Goal: Check status

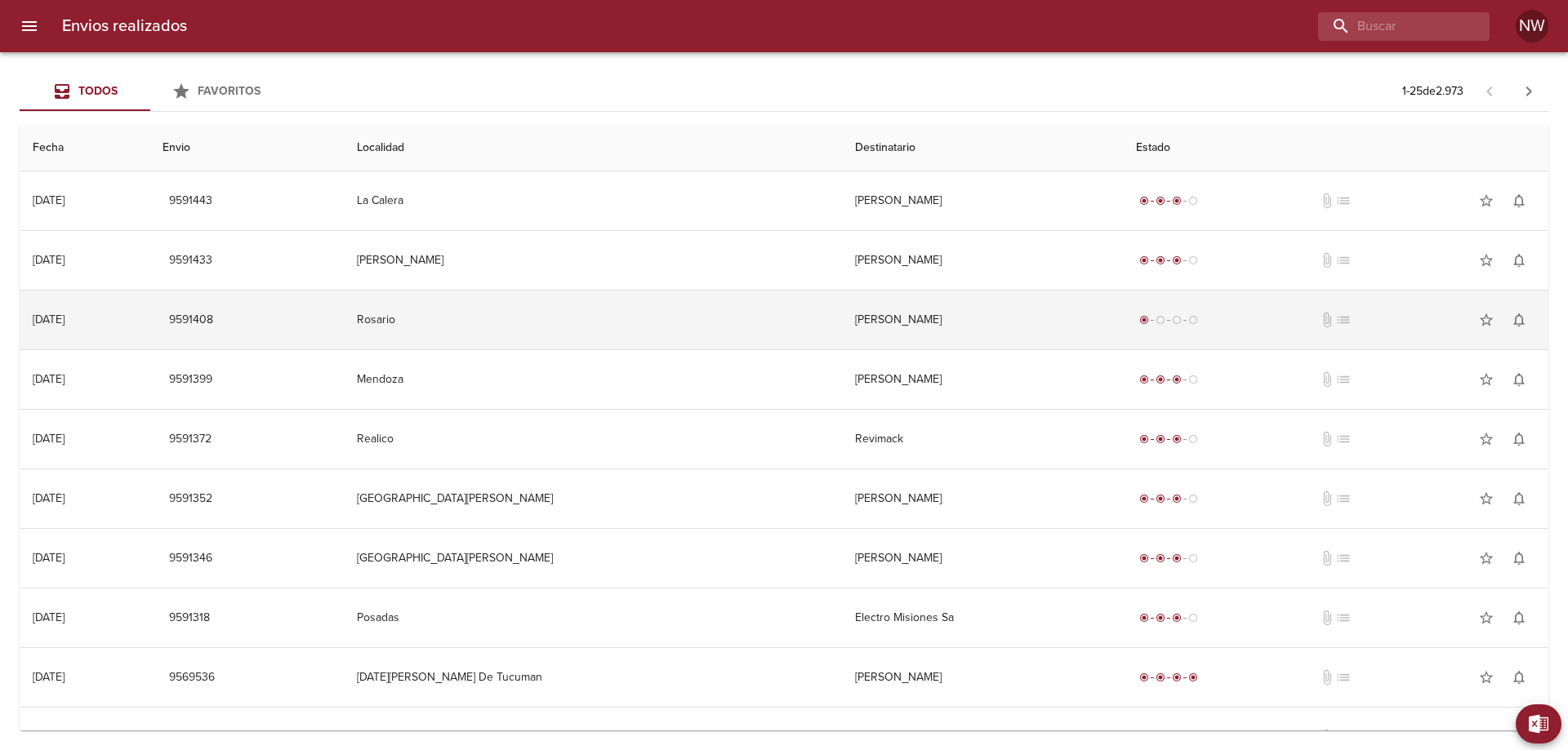
click at [1046, 332] on td "[PERSON_NAME]" at bounding box center [983, 320] width 281 height 59
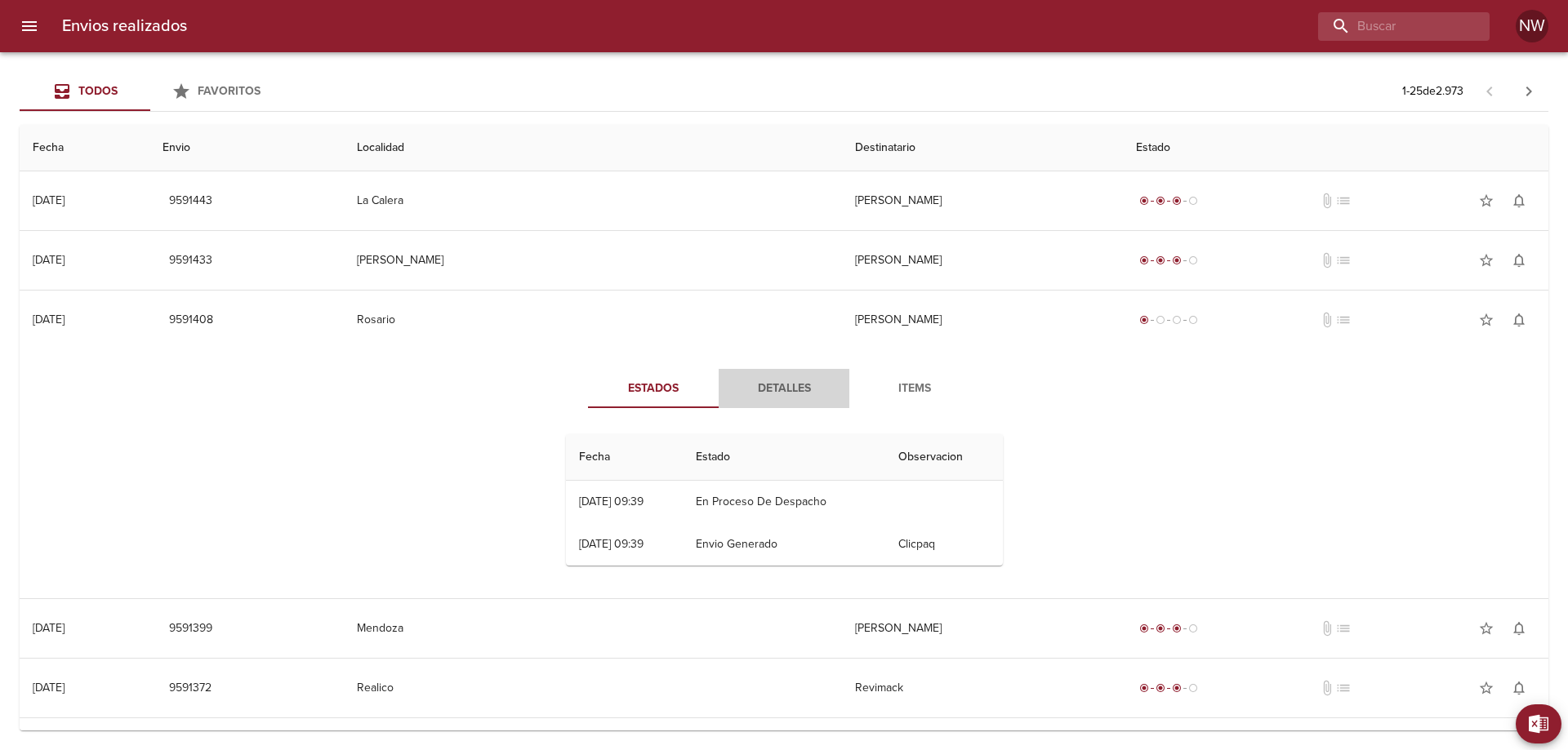
click at [770, 399] on span "Detalles" at bounding box center [784, 388] width 111 height 20
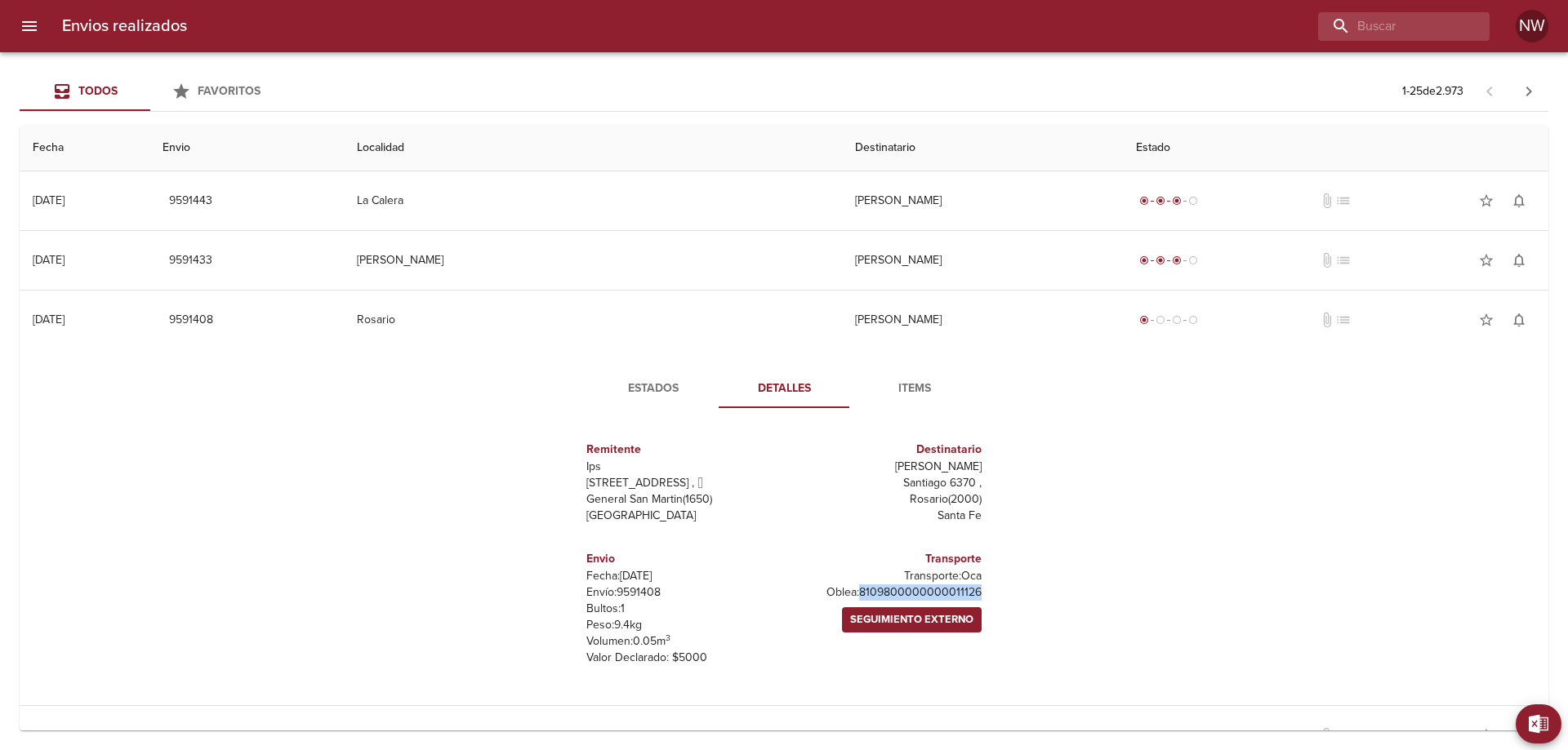
drag, startPoint x: 960, startPoint y: 654, endPoint x: 824, endPoint y: 664, distance: 136.4
click at [824, 664] on div "Remitente Ips [STREET_ADDRESS][PERSON_NAME][PERSON_NAME] [GEOGRAPHIC_DATA] Envi…" at bounding box center [784, 553] width 450 height 264
copy p "8109800000000011126"
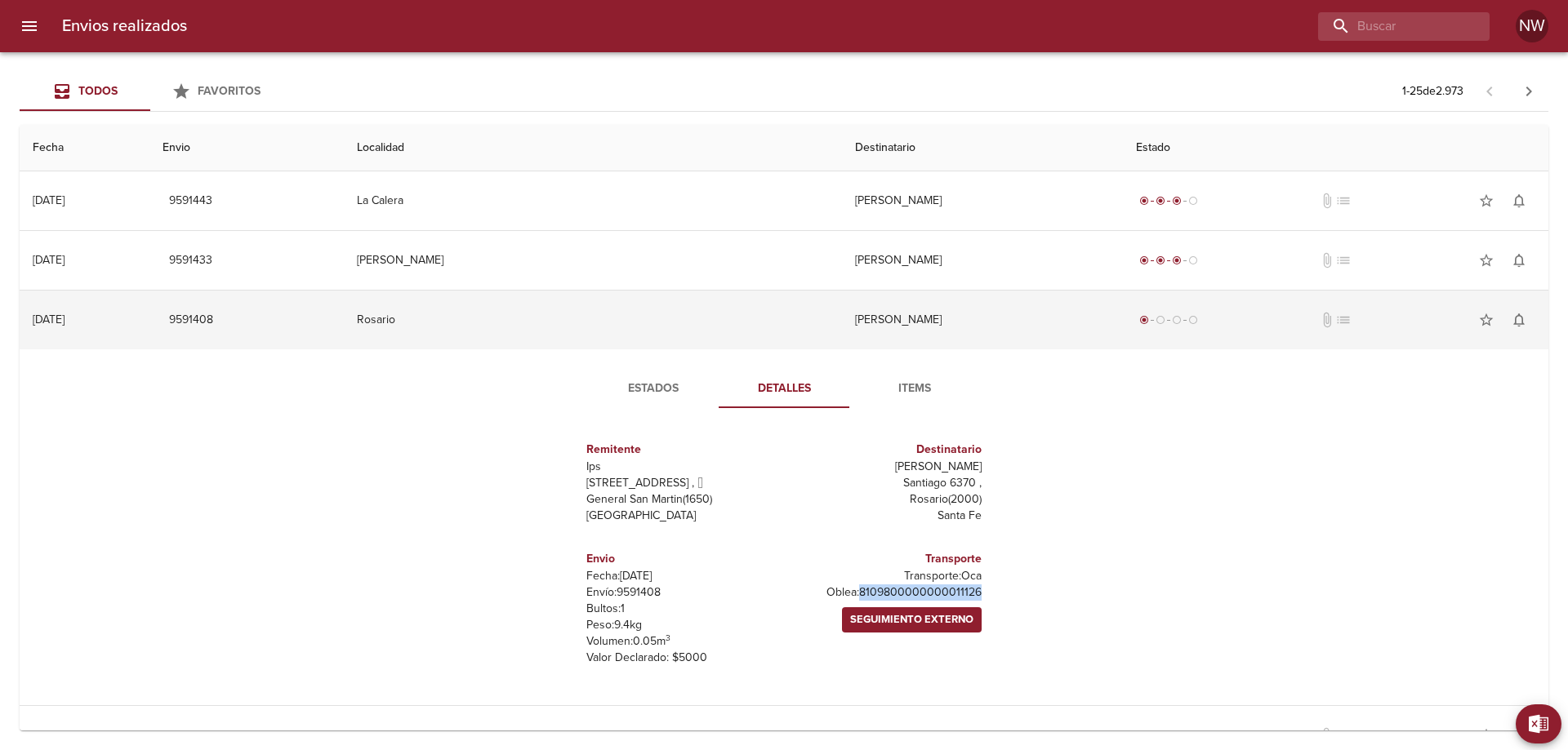
click at [1108, 317] on td "[PERSON_NAME]" at bounding box center [983, 320] width 281 height 59
